Goal: Information Seeking & Learning: Learn about a topic

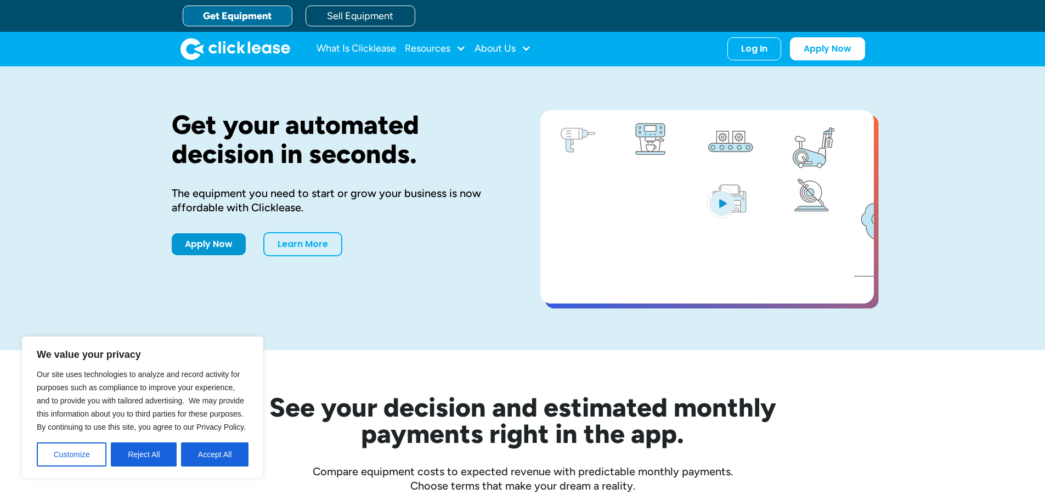
click at [354, 285] on div "Get your automated decision in seconds. The equipment you need to start or grow…" at bounding box center [338, 208] width 333 height 196
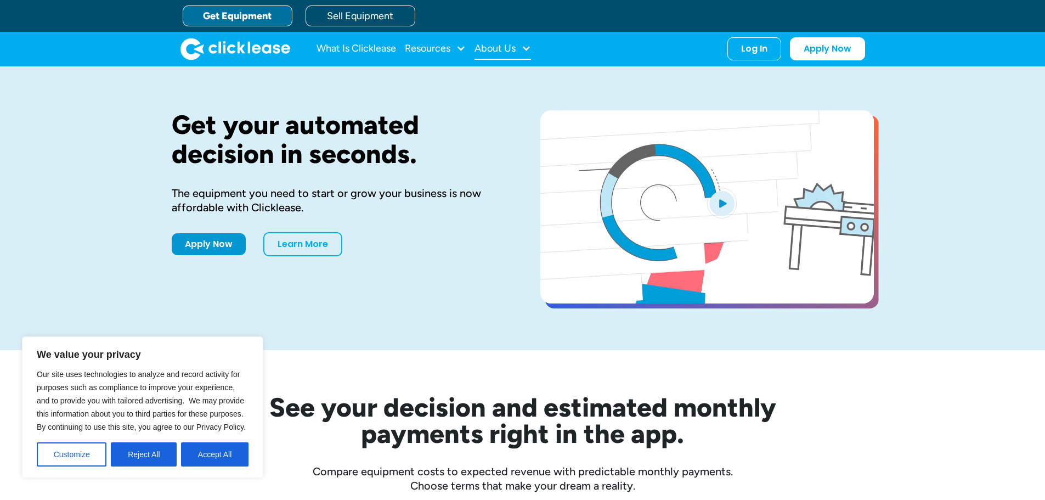
click at [505, 48] on div "About Us" at bounding box center [494, 48] width 41 height 0
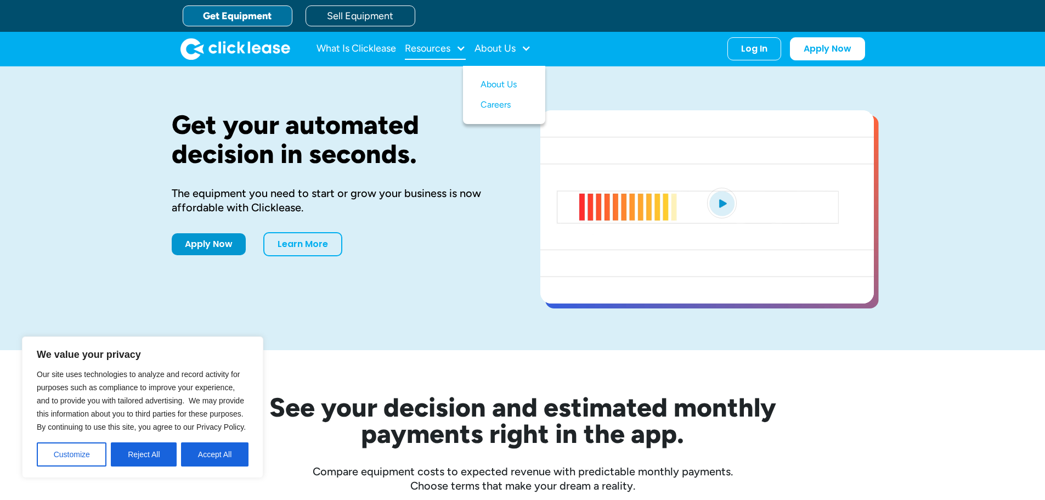
click at [428, 48] on div "Resources" at bounding box center [428, 48] width 46 height 0
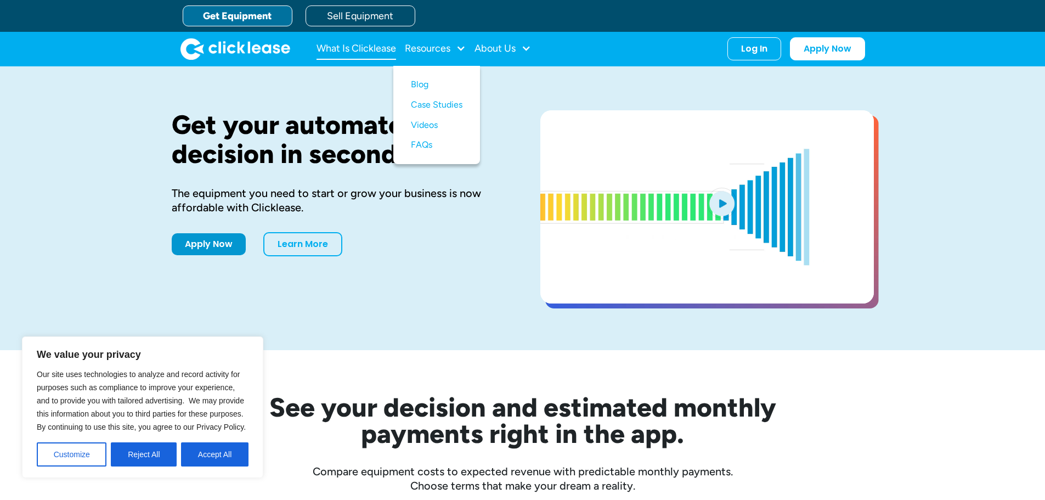
click at [371, 50] on link "What Is Clicklease" at bounding box center [356, 49] width 80 height 22
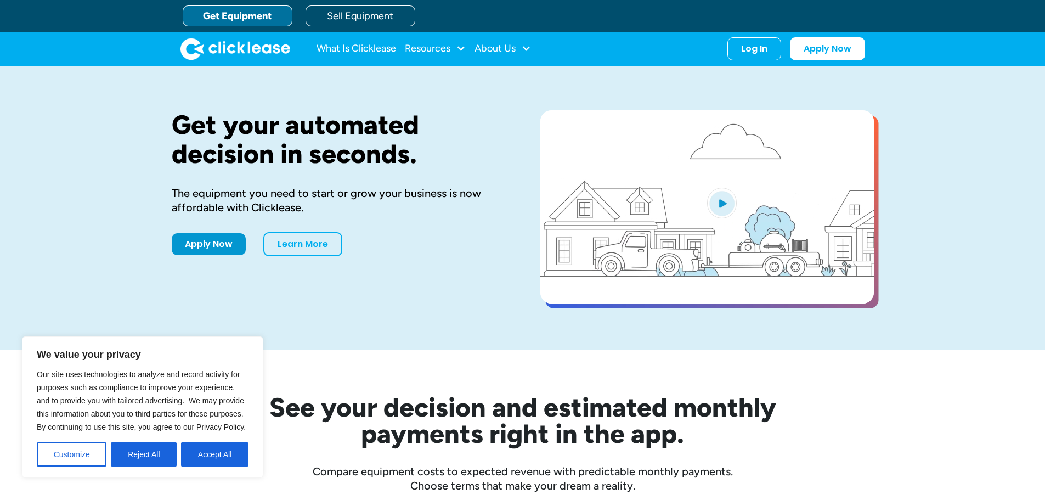
click at [242, 13] on link "Get Equipment" at bounding box center [238, 15] width 110 height 21
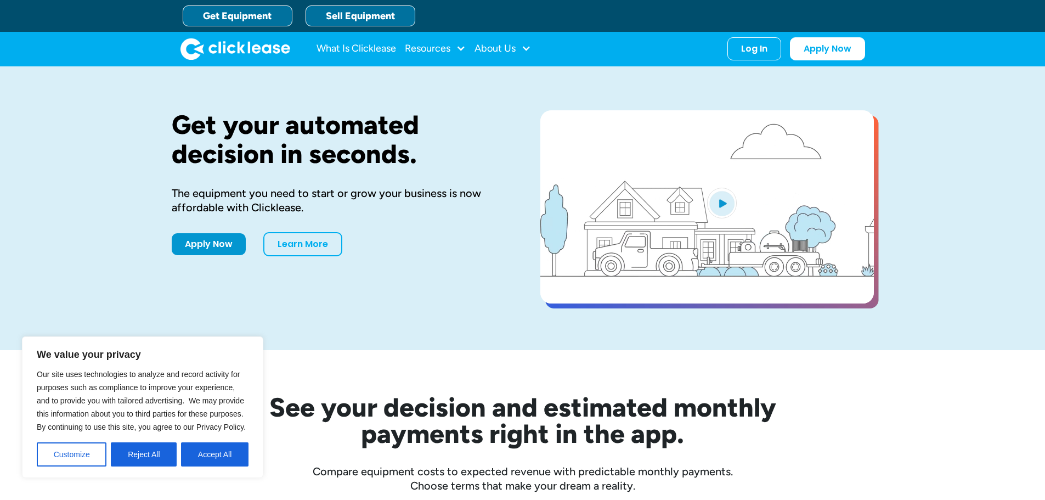
click at [356, 13] on link "Sell Equipment" at bounding box center [360, 15] width 110 height 21
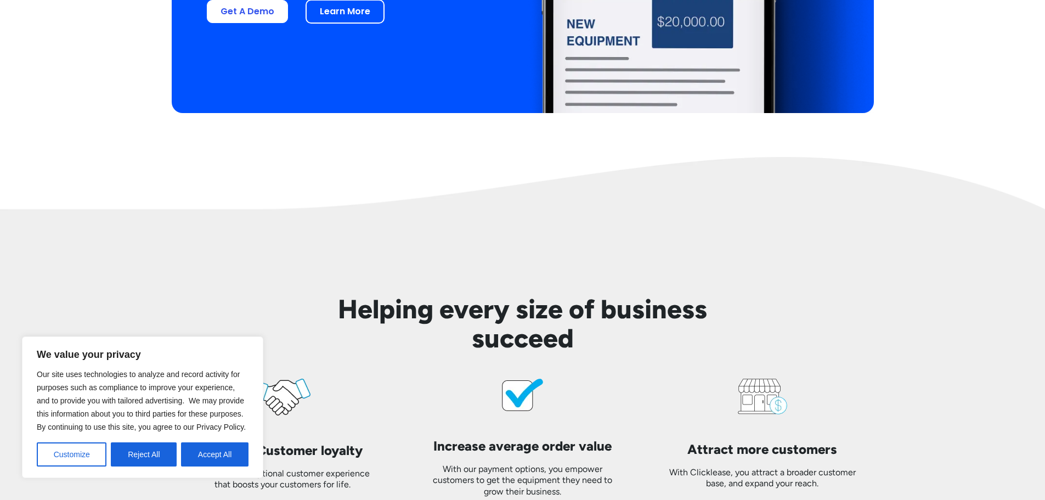
scroll to position [2304, 0]
drag, startPoint x: 954, startPoint y: 246, endPoint x: 655, endPoint y: 248, distance: 299.5
click at [655, 248] on img at bounding box center [522, 203] width 1045 height 94
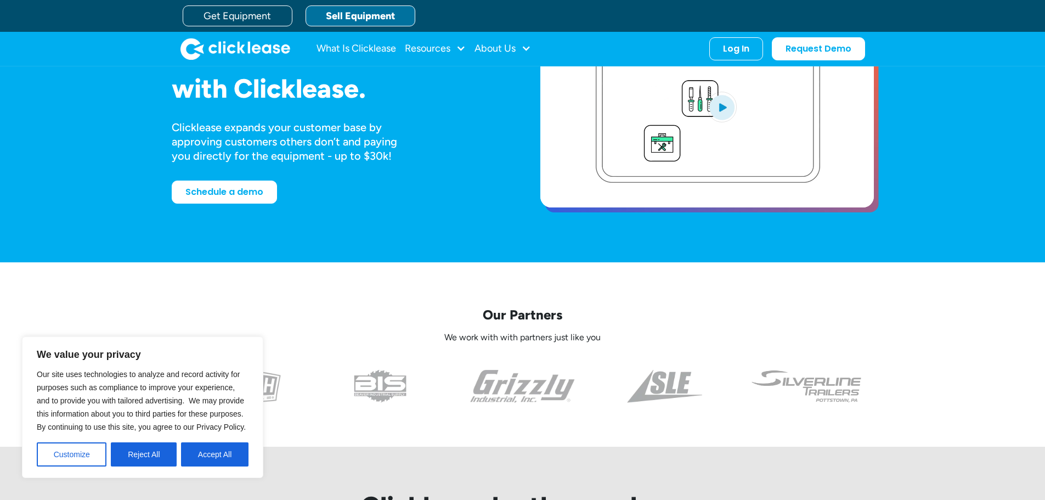
scroll to position [0, 0]
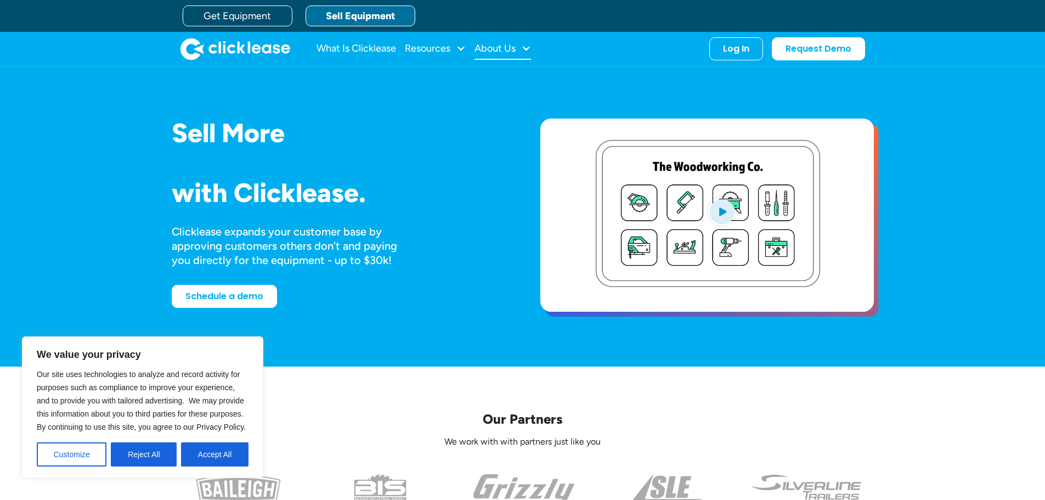
click at [496, 48] on div "About Us" at bounding box center [494, 48] width 41 height 0
click at [500, 83] on link "About Us" at bounding box center [503, 85] width 47 height 20
